Goal: Task Accomplishment & Management: Use online tool/utility

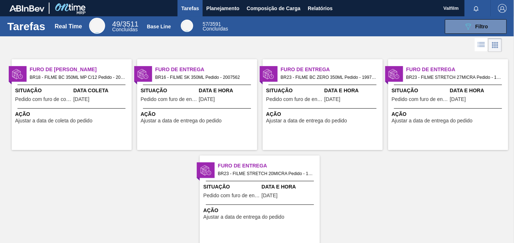
click at [61, 85] on div at bounding box center [71, 85] width 108 height 0
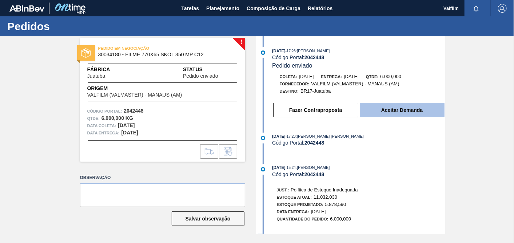
drag, startPoint x: 408, startPoint y: 113, endPoint x: 411, endPoint y: 111, distance: 4.1
click at [411, 111] on button "Aceitar Demanda" at bounding box center [402, 110] width 85 height 15
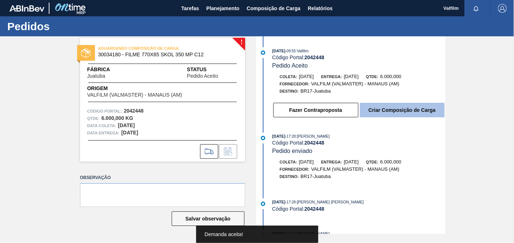
click at [414, 112] on button "Criar Composição de Carga" at bounding box center [402, 110] width 85 height 15
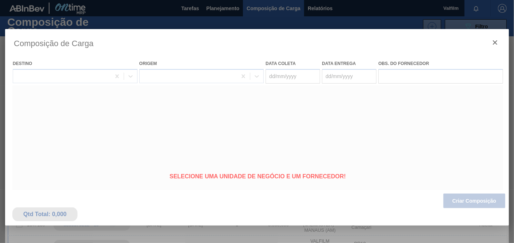
type coleta "[DATE]"
type entrega "[DATE]"
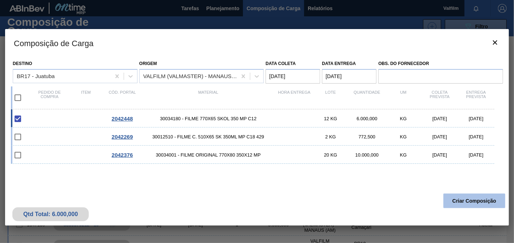
click at [484, 198] on button "Criar Composição" at bounding box center [474, 201] width 62 height 15
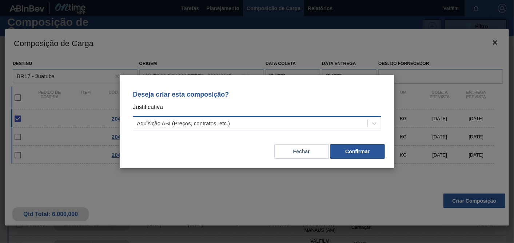
click at [276, 120] on div "Aquisição ABI (Preços, contratos, etc.)" at bounding box center [250, 124] width 234 height 11
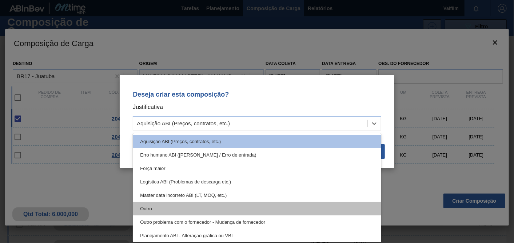
click at [153, 210] on div "Outro" at bounding box center [257, 208] width 248 height 13
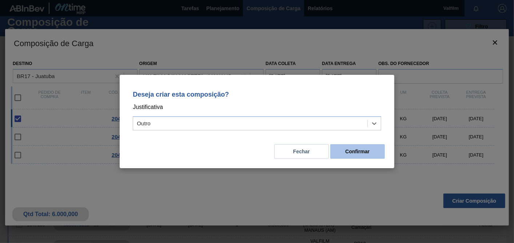
click at [366, 151] on button "Confirmar" at bounding box center [357, 151] width 55 height 15
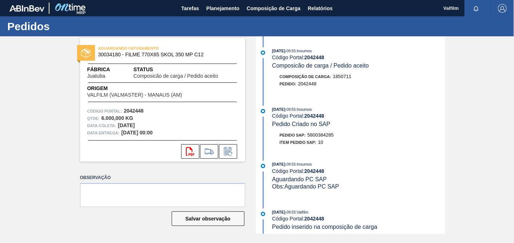
click at [322, 137] on span "5800384285" at bounding box center [320, 134] width 26 height 5
copy span "5800384285"
click at [315, 56] on strong "2042448" at bounding box center [314, 58] width 20 height 6
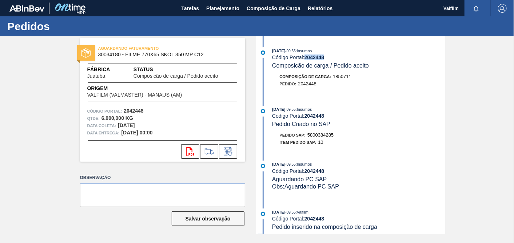
copy strong "2042448"
drag, startPoint x: 342, startPoint y: 139, endPoint x: 308, endPoint y: 137, distance: 34.2
click at [308, 137] on div "Pedido SAP: 5800384285" at bounding box center [358, 135] width 173 height 7
copy span "5800384285"
click at [328, 137] on span "5800384285" at bounding box center [320, 134] width 26 height 5
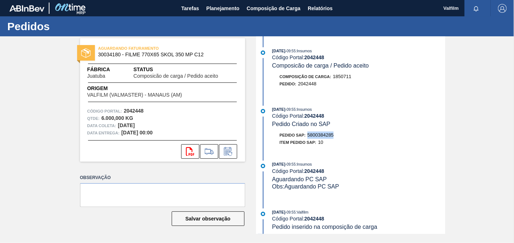
click at [328, 137] on span "5800384285" at bounding box center [320, 134] width 26 height 5
